Goal: Task Accomplishment & Management: Use online tool/utility

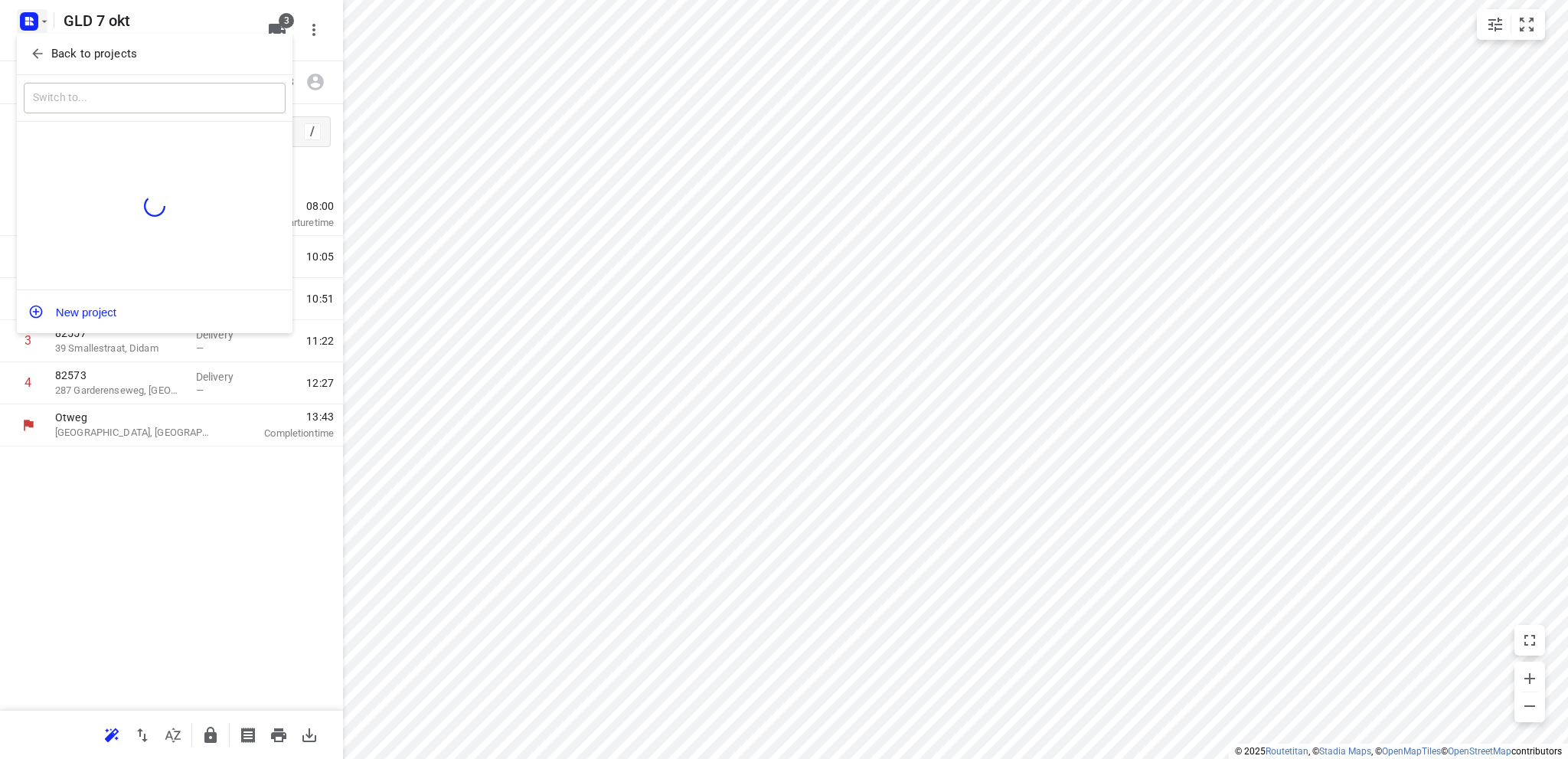
click at [52, 54] on p "Back to projects" at bounding box center [94, 53] width 85 height 18
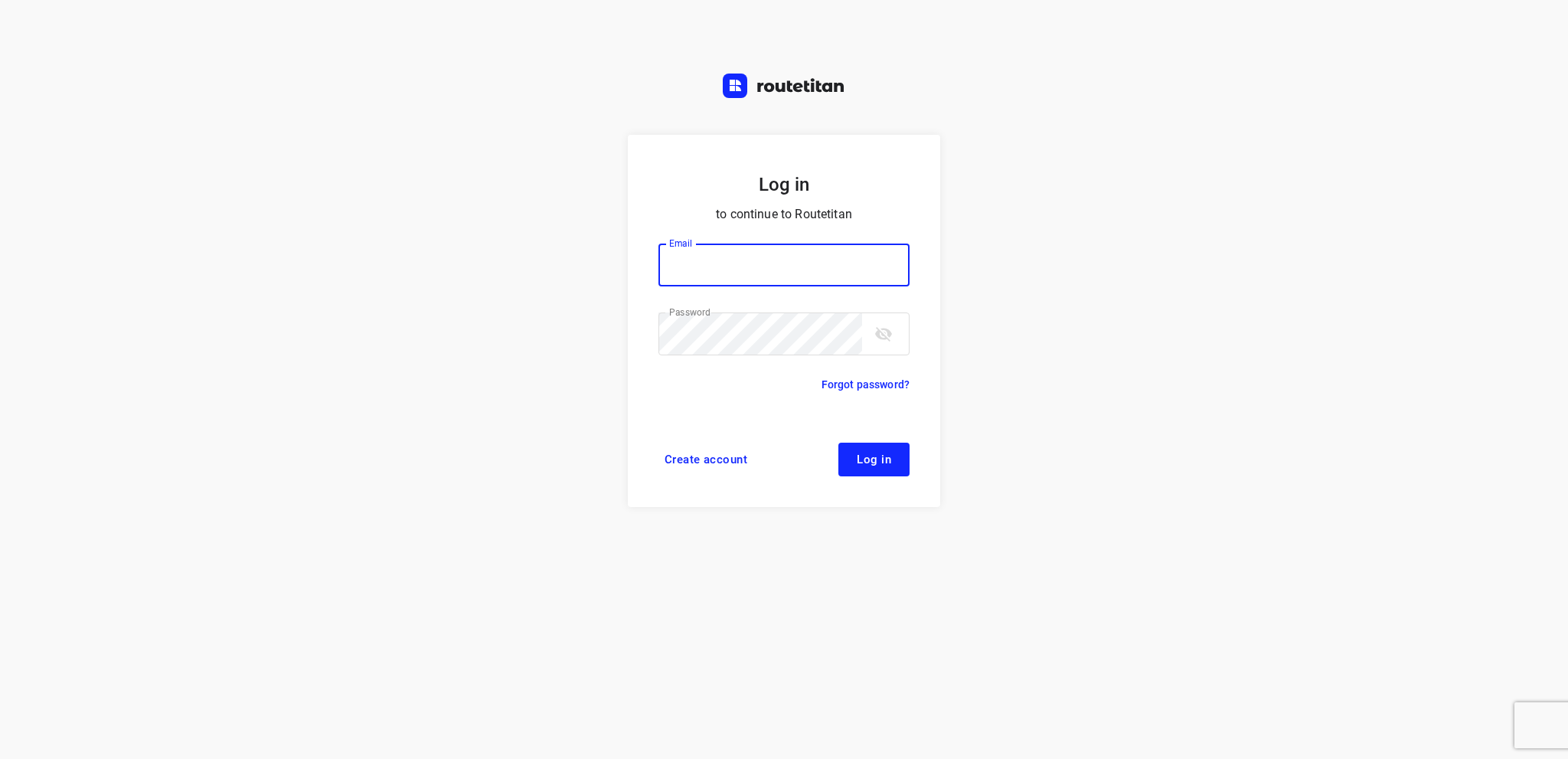
type input "[EMAIL_ADDRESS][DOMAIN_NAME]"
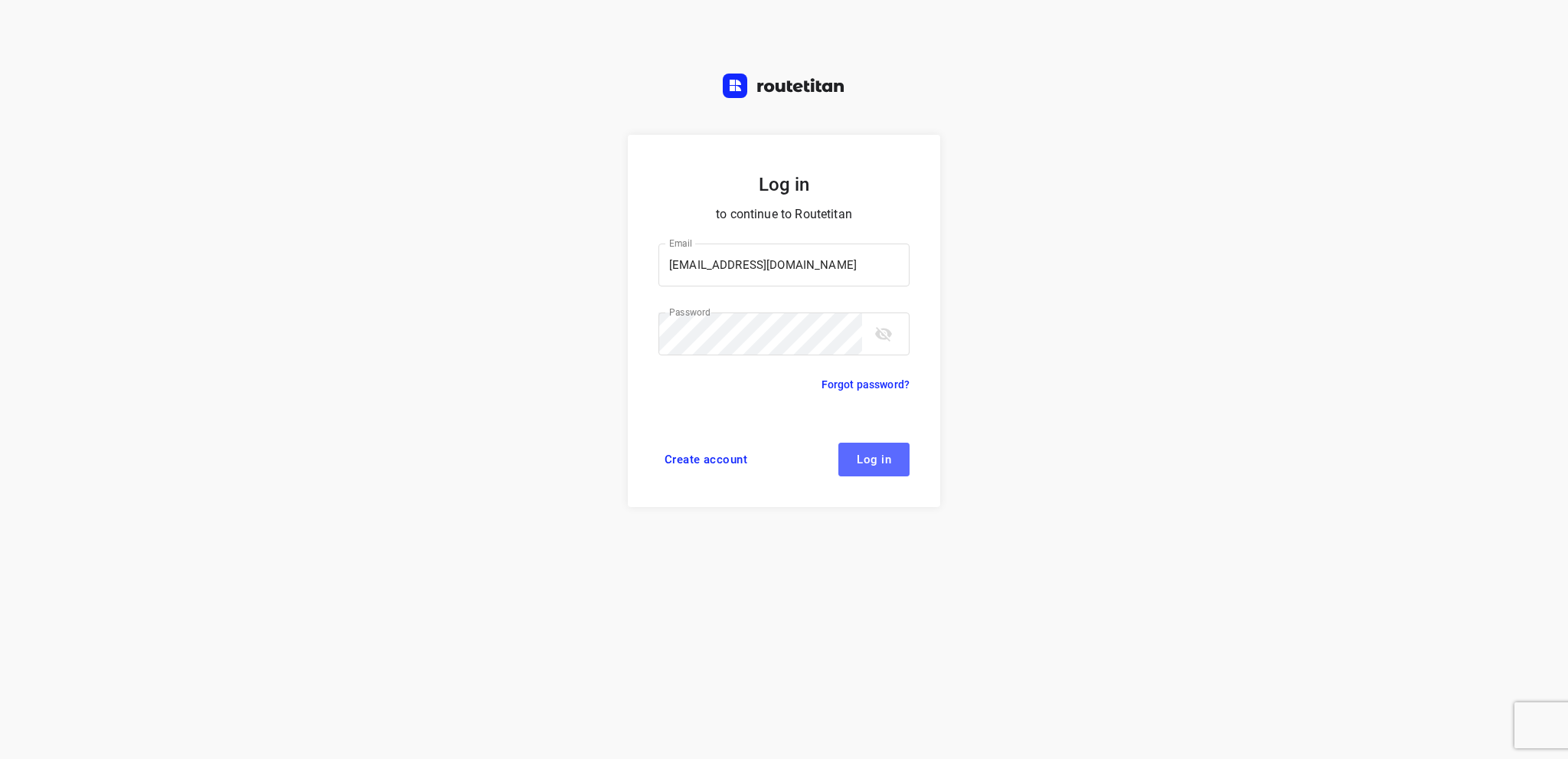
click at [862, 455] on span "Log in" at bounding box center [873, 459] width 35 height 12
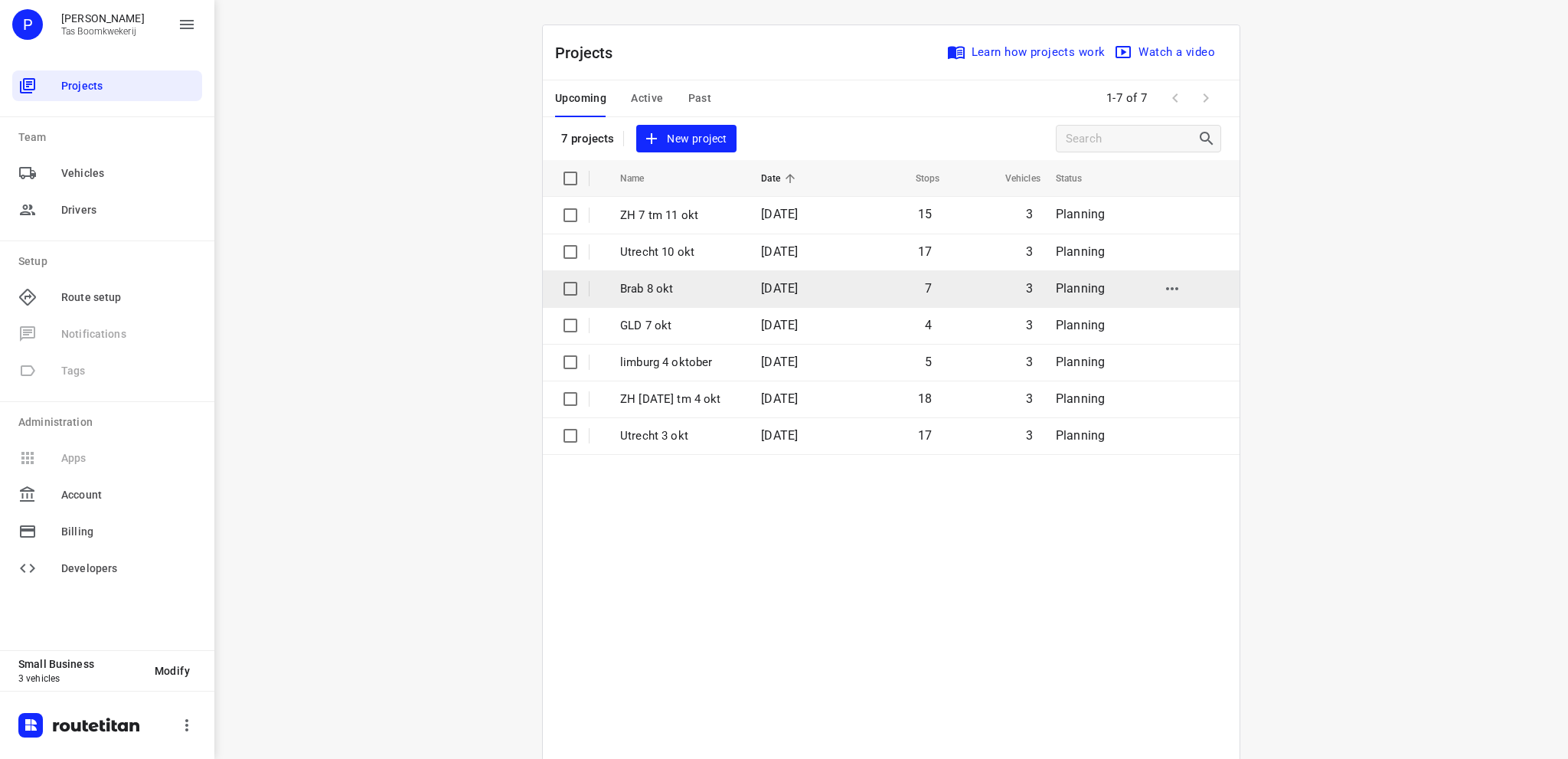
click at [658, 293] on p "Brab 8 okt" at bounding box center [679, 289] width 118 height 18
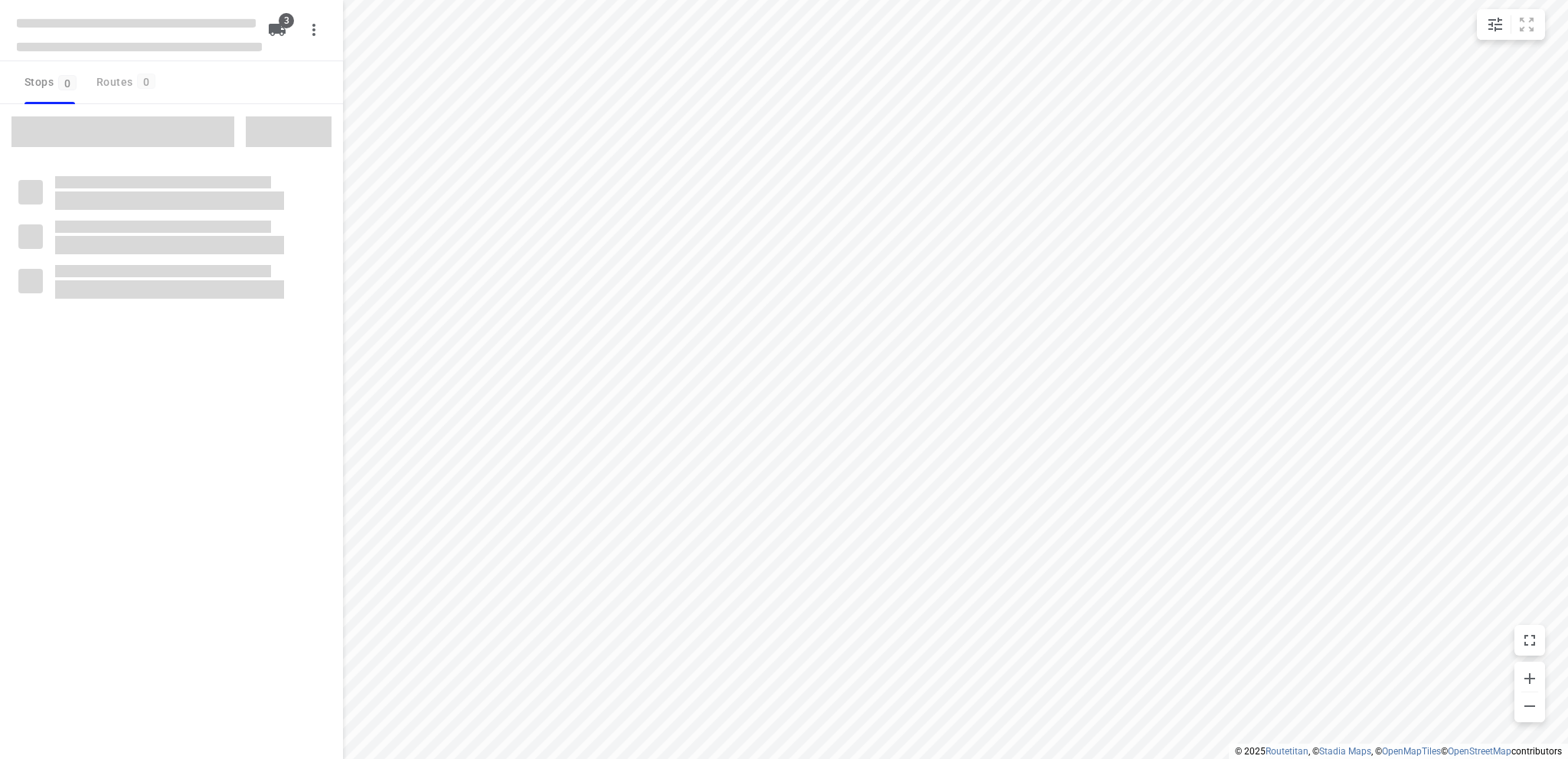
type input "distance"
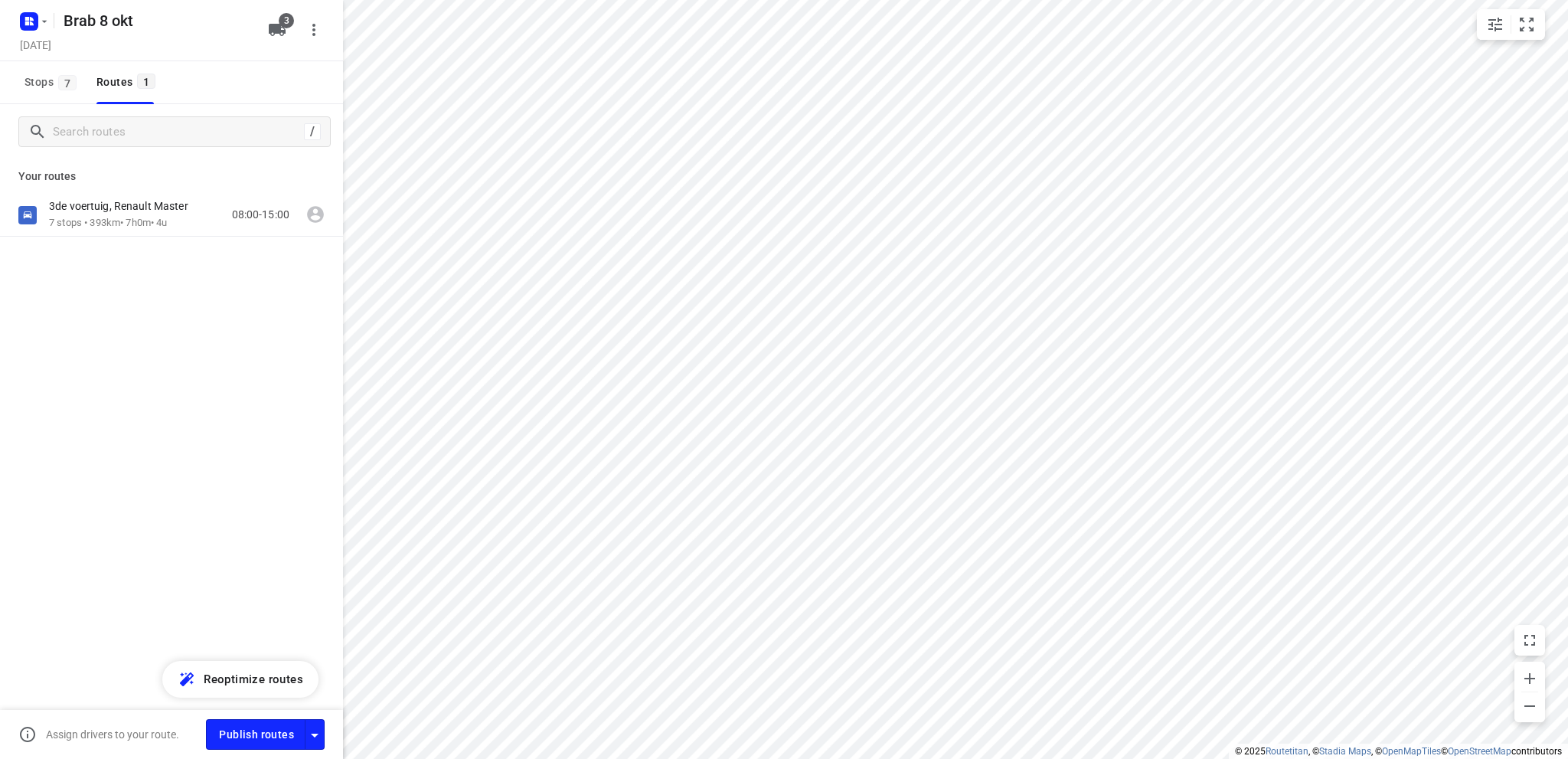
click at [140, 190] on div "Your routes 3de voertuig, Renault Master 7 stops • 393km • 7h0m • 4u 08:00-15:00" at bounding box center [172, 251] width 343 height 185
click at [137, 199] on p "3de voertuig, Renault Master" at bounding box center [123, 205] width 148 height 14
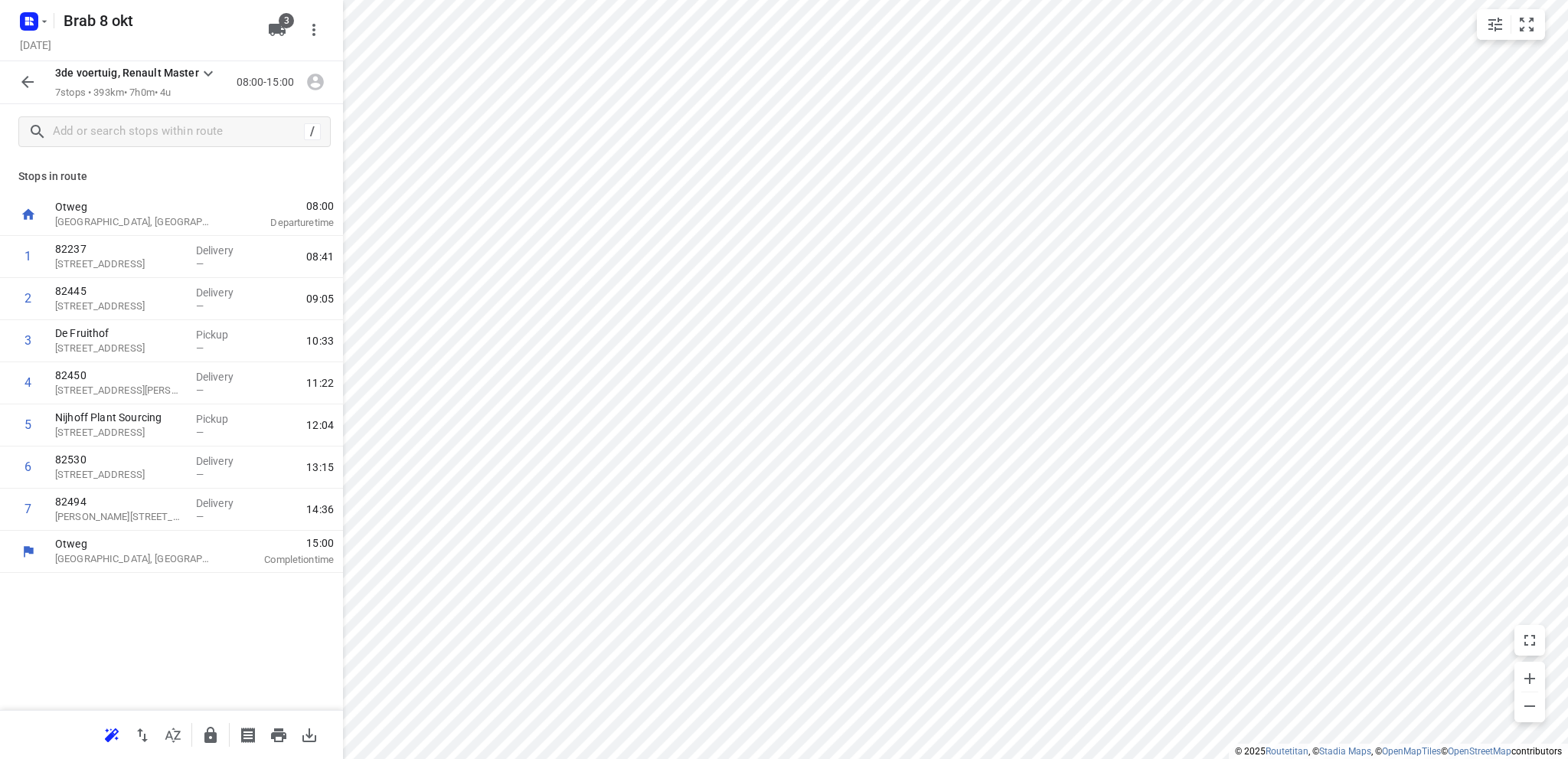
click at [140, 107] on div "/" at bounding box center [172, 131] width 343 height 55
click at [147, 131] on input "text" at bounding box center [175, 131] width 245 height 23
paste input "Stadsedijk 141"
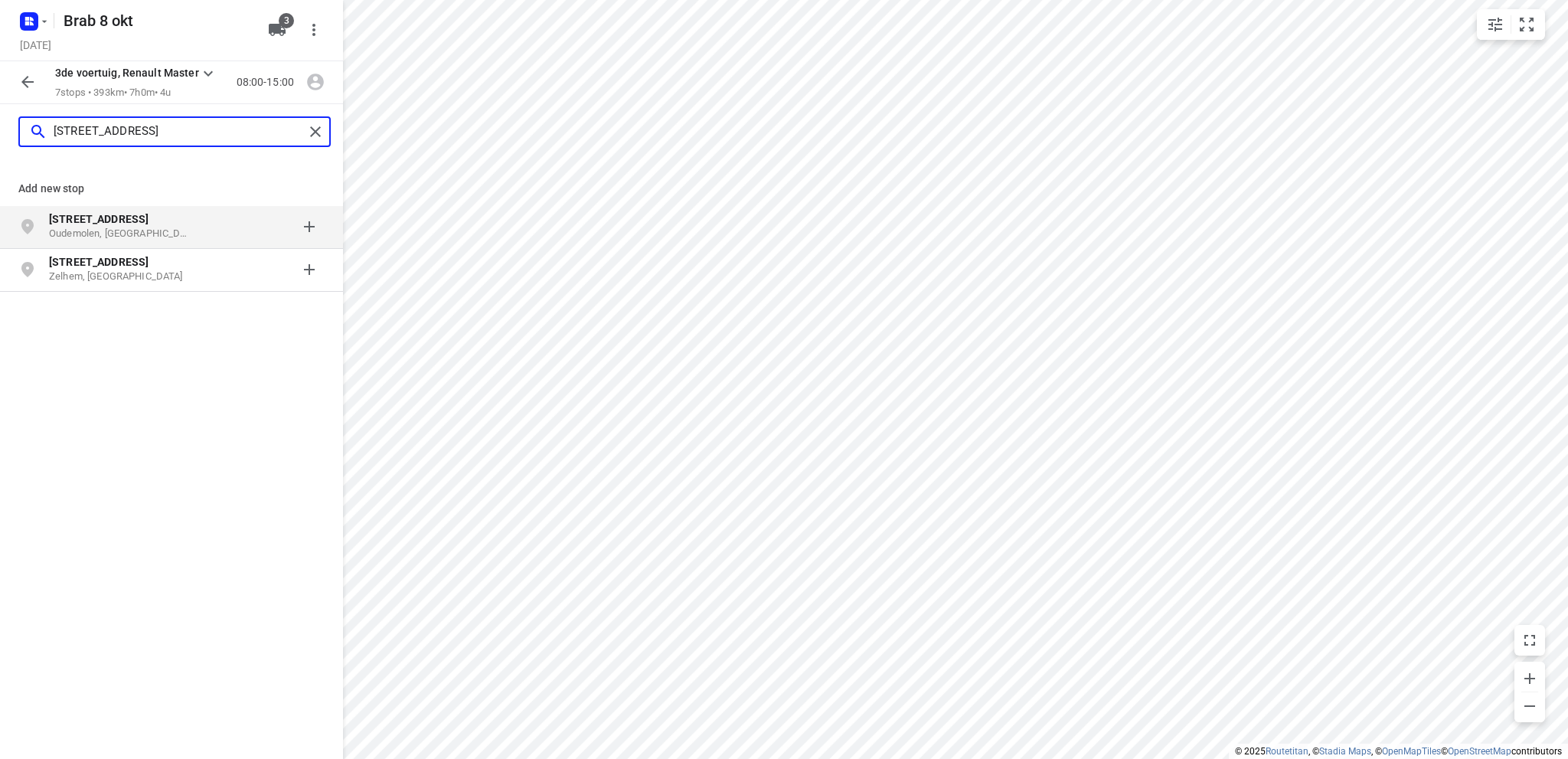
type input "Stadsedijk 141"
click at [159, 226] on p "Stadsedijk 141" at bounding box center [119, 219] width 141 height 15
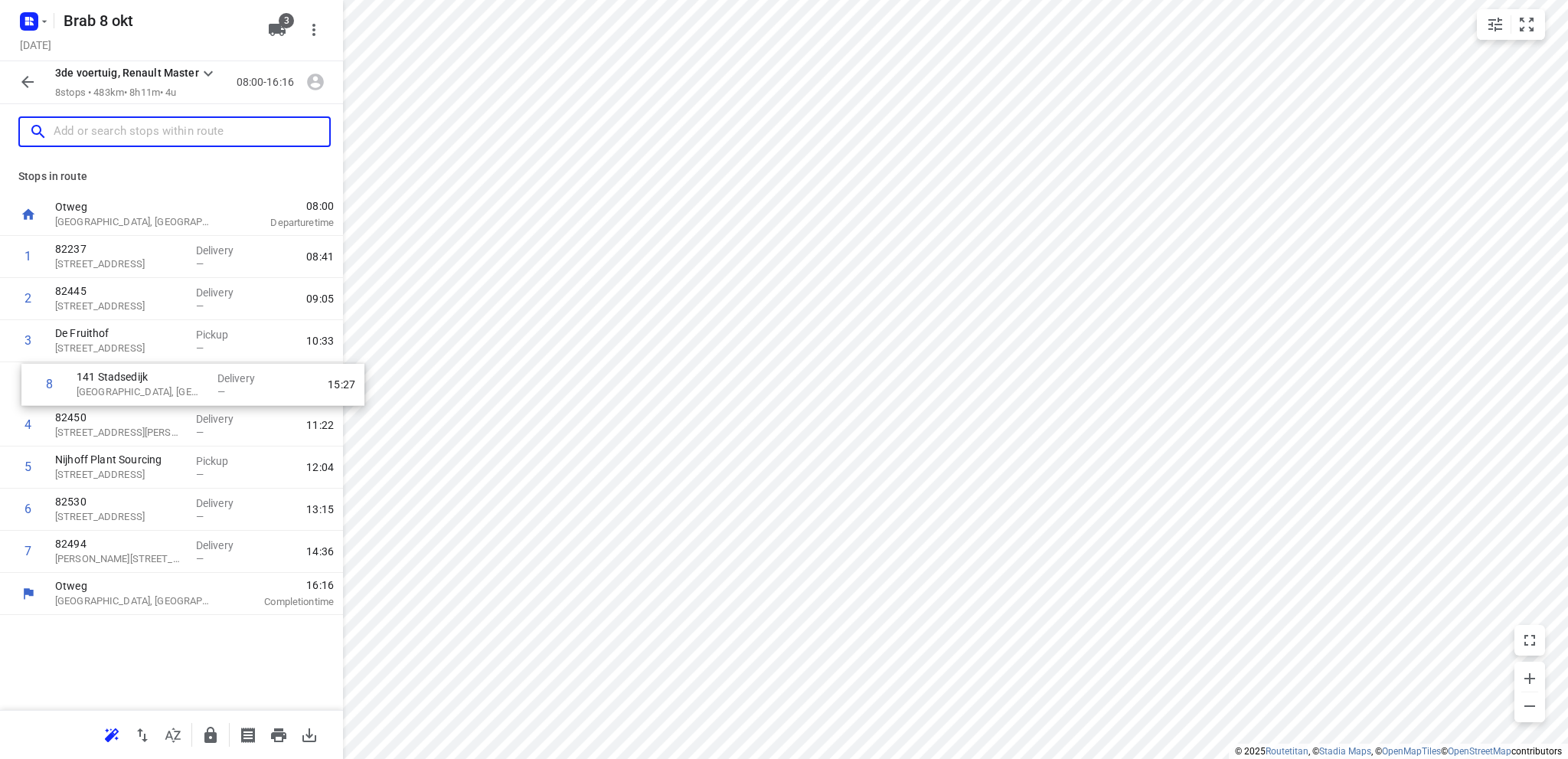
drag, startPoint x: 85, startPoint y: 548, endPoint x: 111, endPoint y: 376, distance: 174.0
click at [111, 376] on div "1 82237 13 Gladiolenlaan, Rozenburg Delivery — 08:41 2 82445 Landpoortstraat 10…" at bounding box center [172, 403] width 343 height 337
